Goal: Information Seeking & Learning: Find specific fact

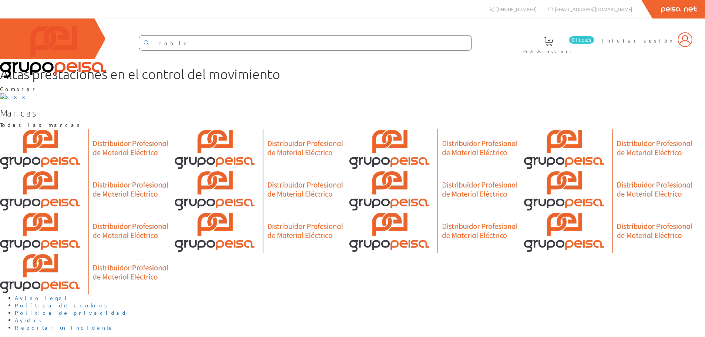
click at [287, 43] on input "cable" at bounding box center [313, 43] width 318 height 15
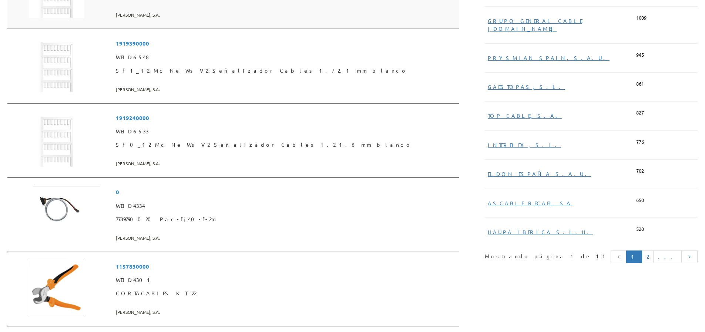
scroll to position [407, 0]
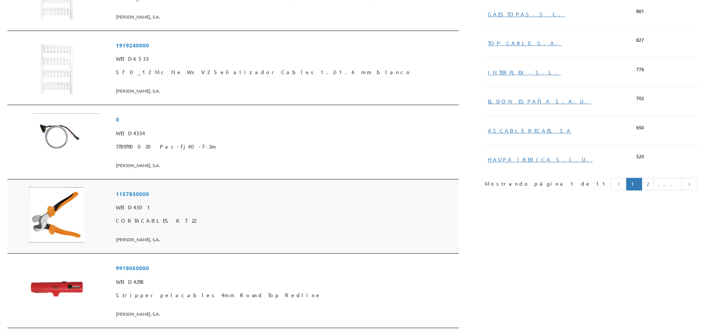
click at [181, 201] on span "1157830000" at bounding box center [286, 194] width 340 height 14
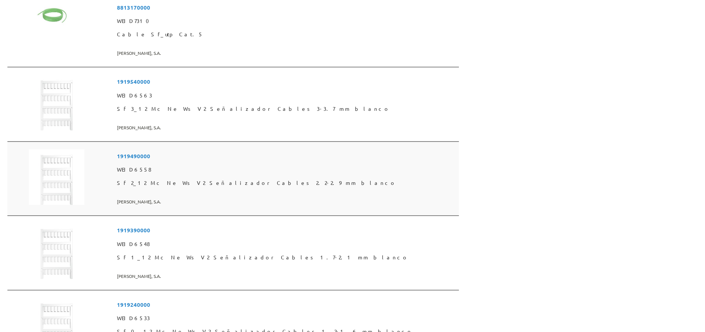
scroll to position [259, 0]
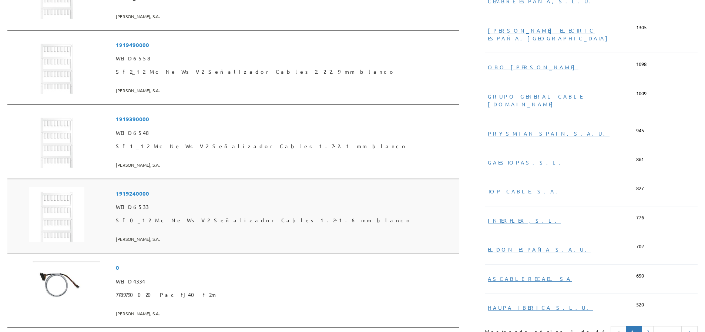
click at [195, 200] on span "1919240000" at bounding box center [286, 194] width 340 height 14
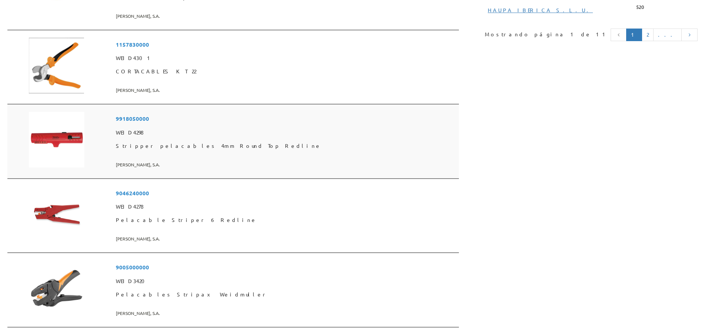
scroll to position [592, 0]
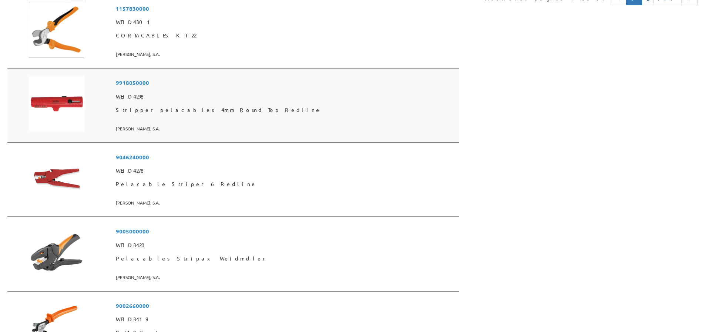
click at [191, 90] on span "9918050000" at bounding box center [286, 83] width 340 height 14
drag, startPoint x: 182, startPoint y: 94, endPoint x: 442, endPoint y: 170, distance: 270.3
click at [442, 164] on span "9046240000" at bounding box center [286, 157] width 340 height 14
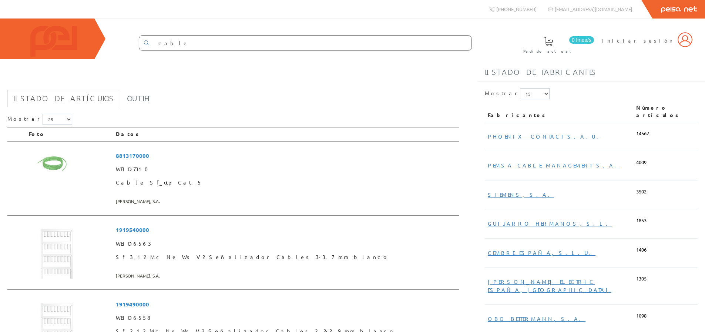
scroll to position [592, 0]
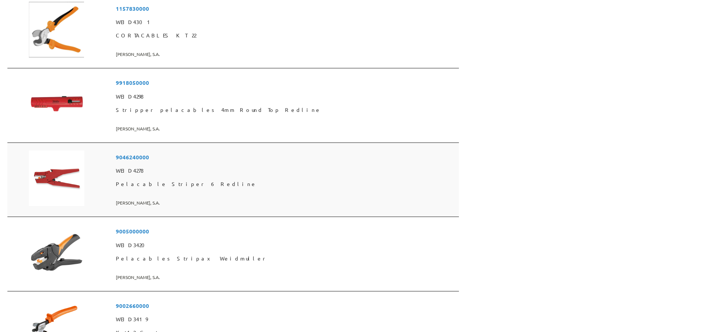
drag, startPoint x: 194, startPoint y: 167, endPoint x: 190, endPoint y: 171, distance: 5.0
drag, startPoint x: 190, startPoint y: 171, endPoint x: 431, endPoint y: 220, distance: 245.5
click at [431, 209] on span "[PERSON_NAME], S.A." at bounding box center [286, 203] width 340 height 12
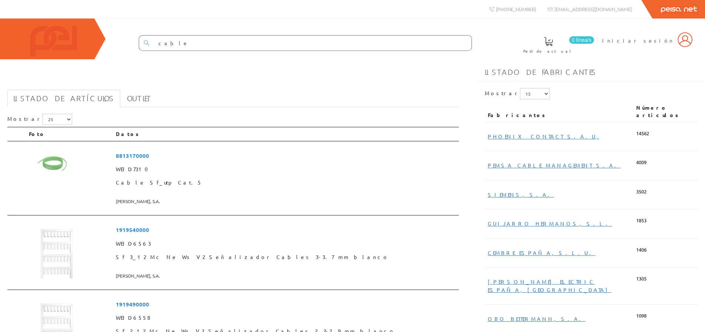
scroll to position [592, 0]
